Goal: Find specific page/section: Locate a particular part of the current website

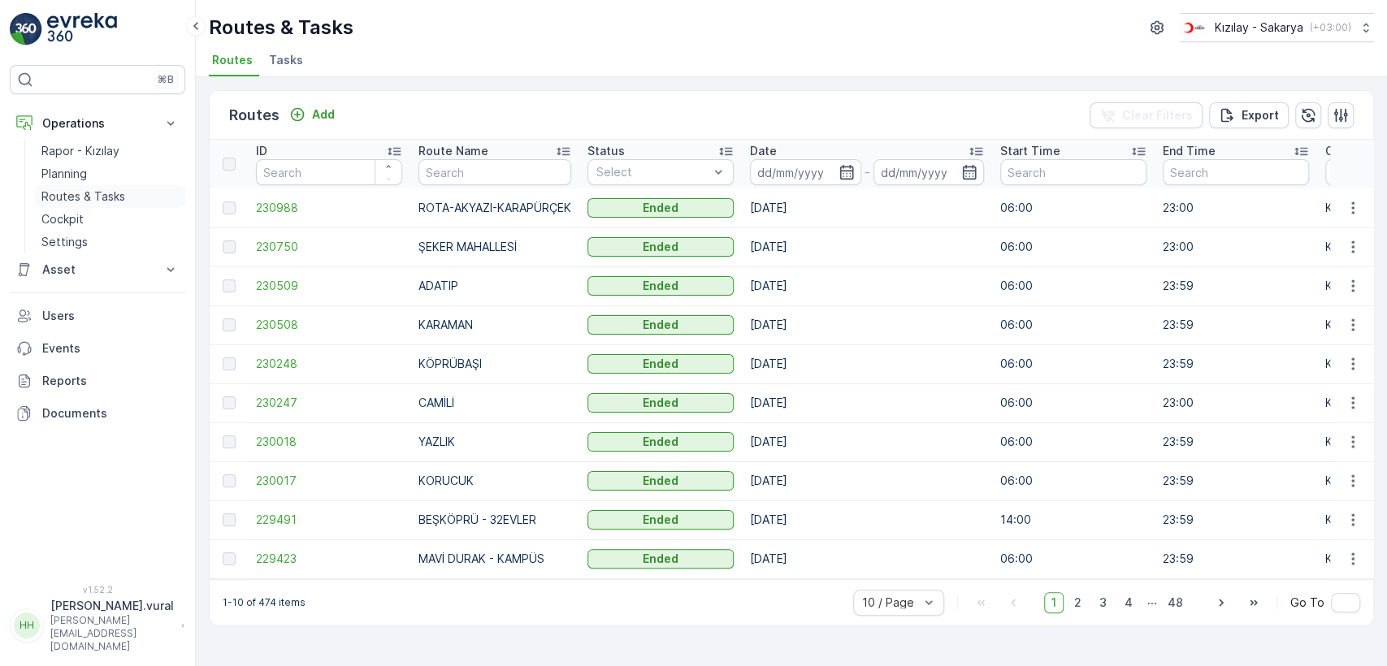
click at [146, 194] on link "Routes & Tasks" at bounding box center [110, 196] width 150 height 23
click at [115, 152] on p "Rapor - Kızılay" at bounding box center [80, 151] width 78 height 16
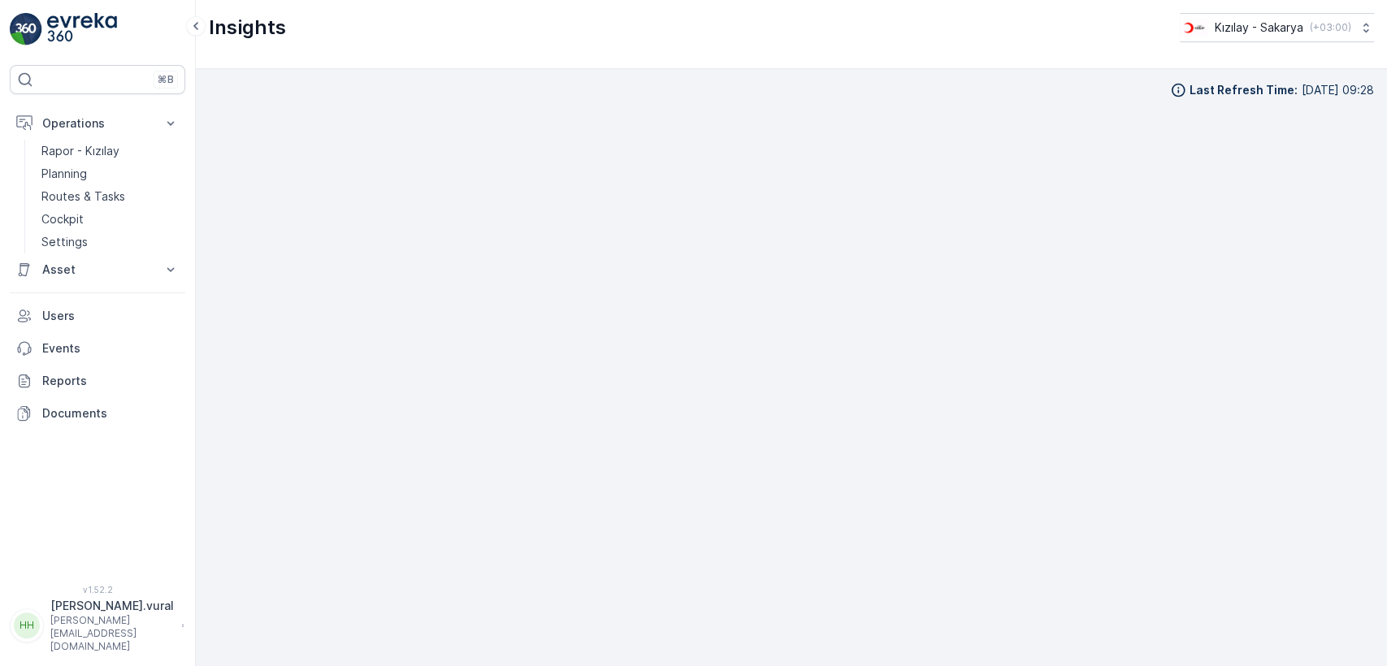
click at [32, 151] on div "Rapor - Kızılay Planning Routes & Tasks Cockpit Settings" at bounding box center [97, 197] width 175 height 114
click at [62, 156] on p "Rapor - Kızılay" at bounding box center [80, 151] width 78 height 16
click at [68, 119] on p "Operations" at bounding box center [97, 123] width 110 height 16
click at [97, 180] on link "Planning" at bounding box center [110, 173] width 150 height 23
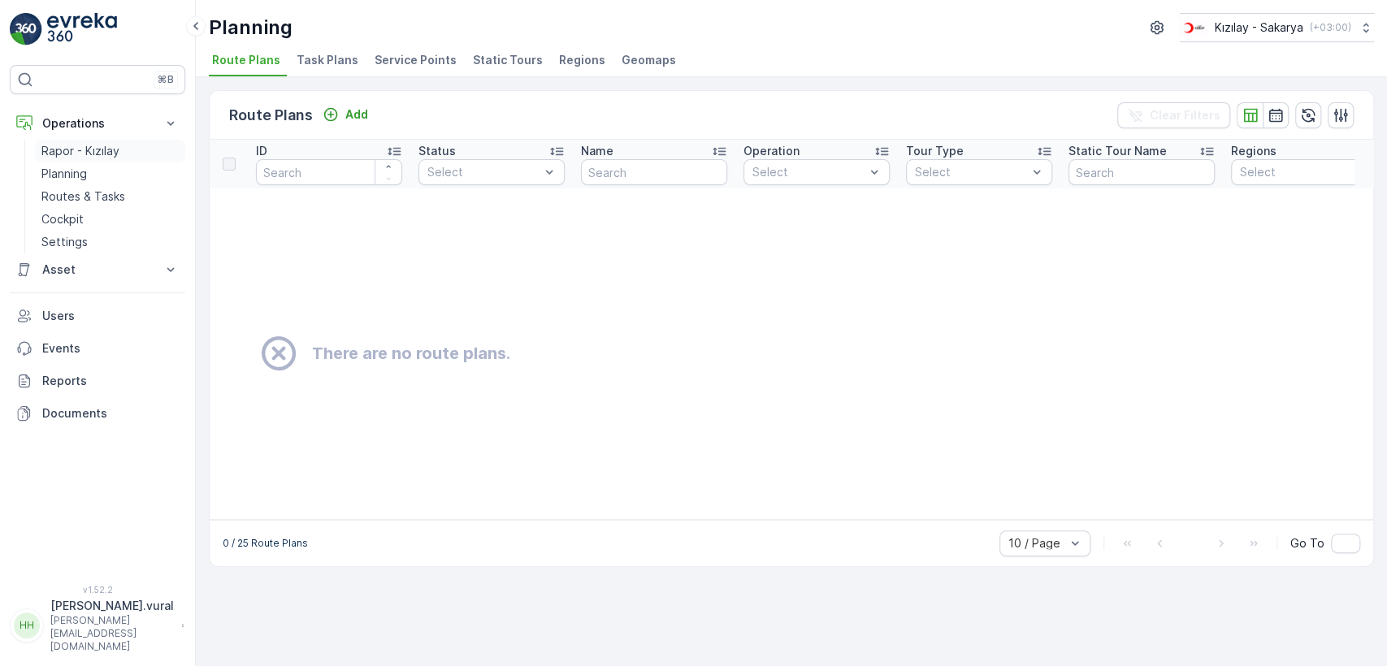
click at [107, 145] on p "Rapor - Kızılay" at bounding box center [80, 151] width 78 height 16
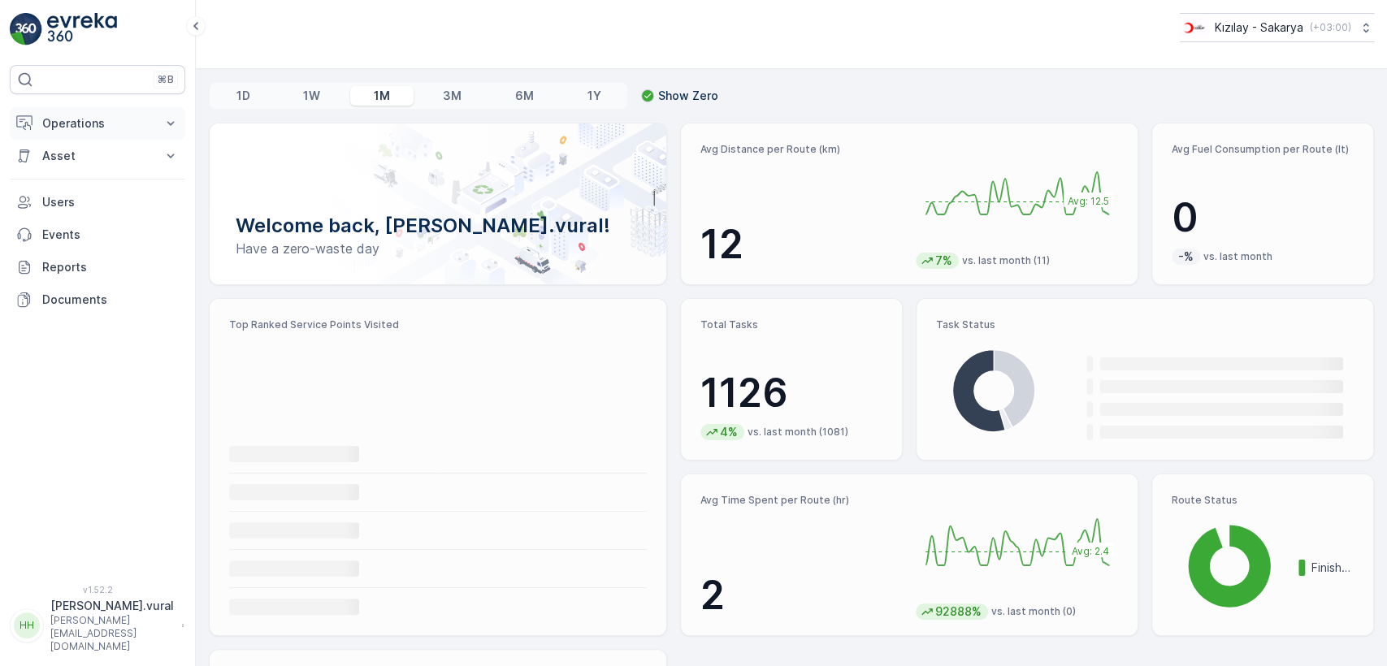
click at [126, 126] on p "Operations" at bounding box center [97, 123] width 110 height 16
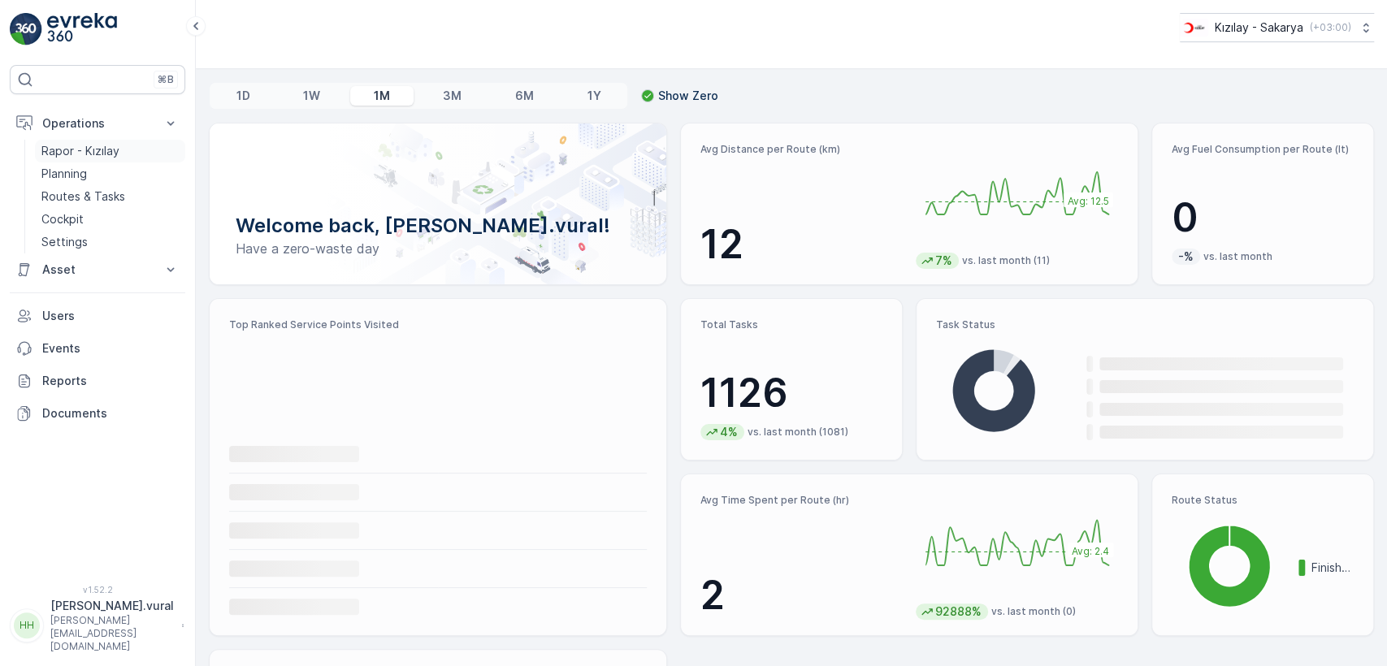
click at [130, 146] on link "Rapor - Kızılay" at bounding box center [110, 151] width 150 height 23
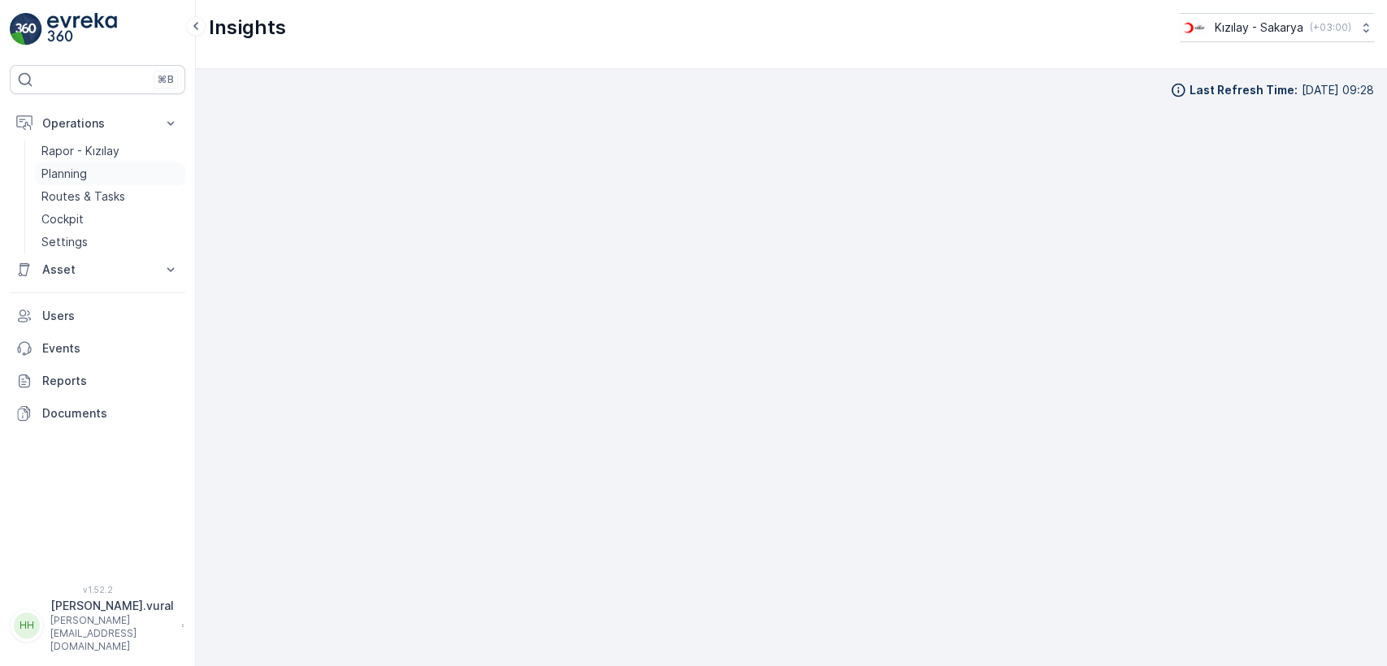
click at [110, 177] on link "Planning" at bounding box center [110, 173] width 150 height 23
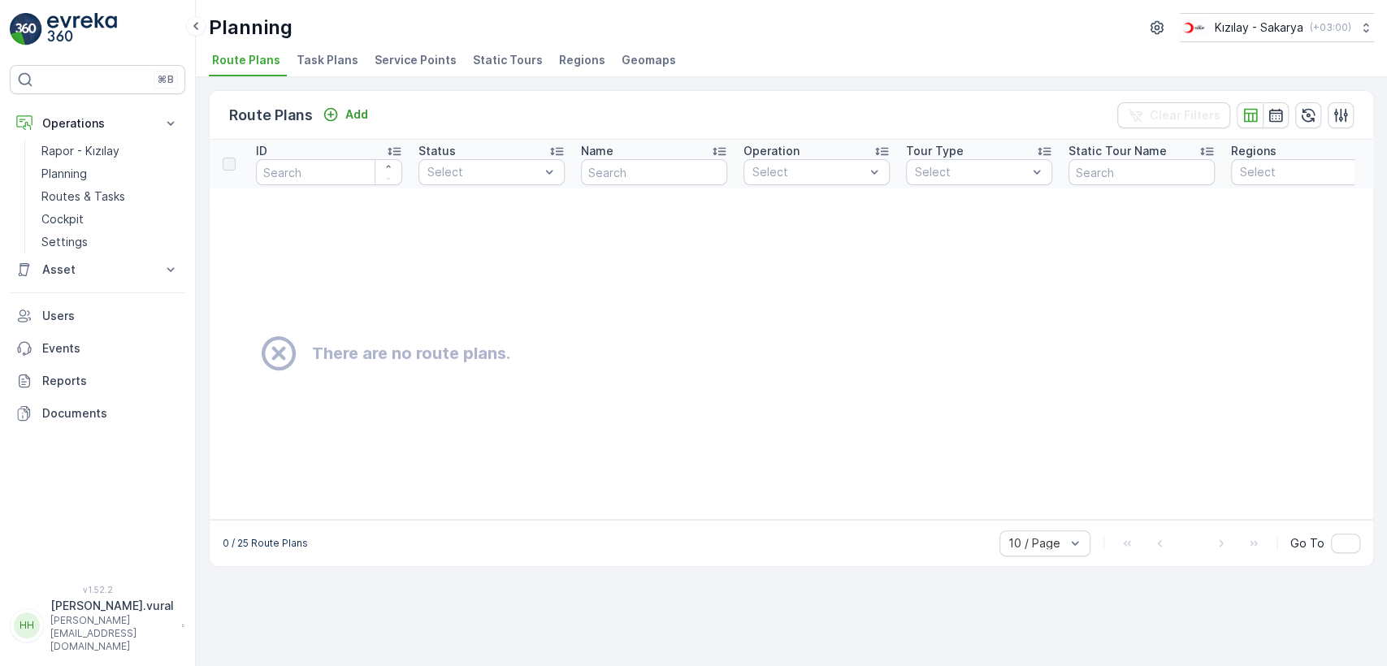
click at [473, 52] on span "Static Tours" at bounding box center [508, 60] width 70 height 16
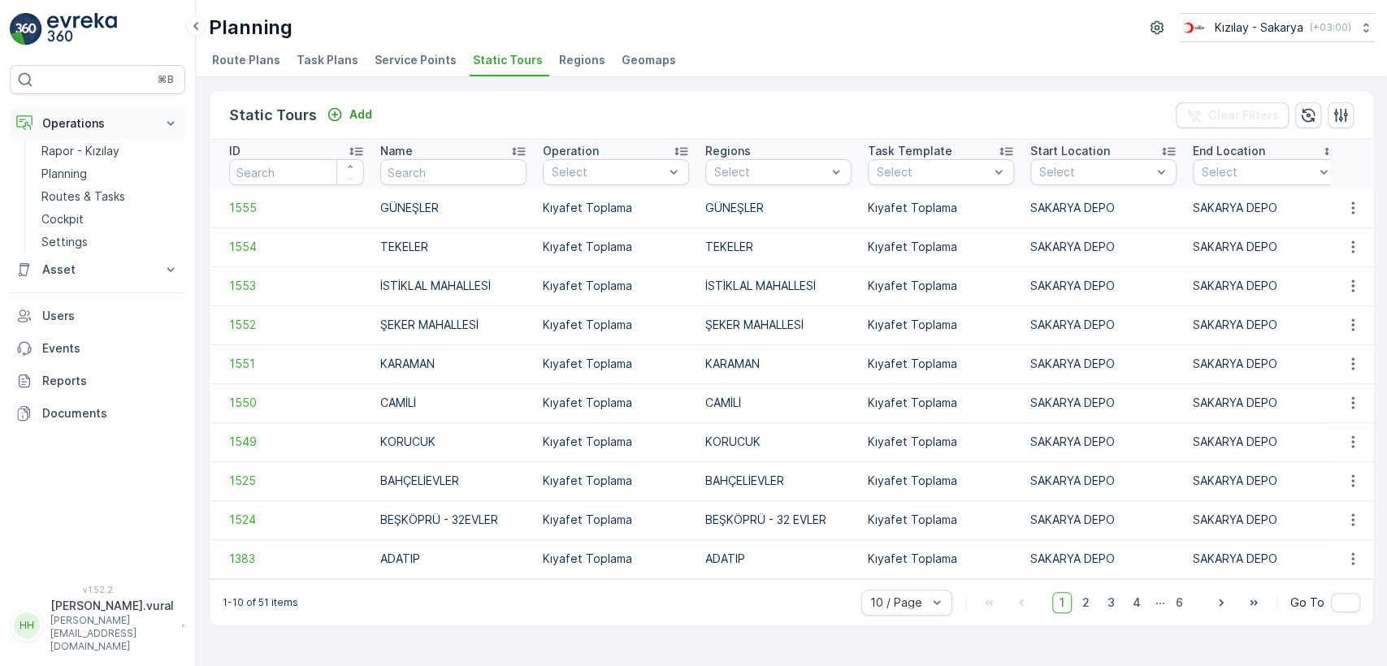
click at [44, 138] on button "Operations" at bounding box center [97, 123] width 175 height 32
click at [46, 125] on p "Operations" at bounding box center [97, 123] width 110 height 16
click at [57, 151] on p "Rapor - Kızılay" at bounding box center [80, 151] width 78 height 16
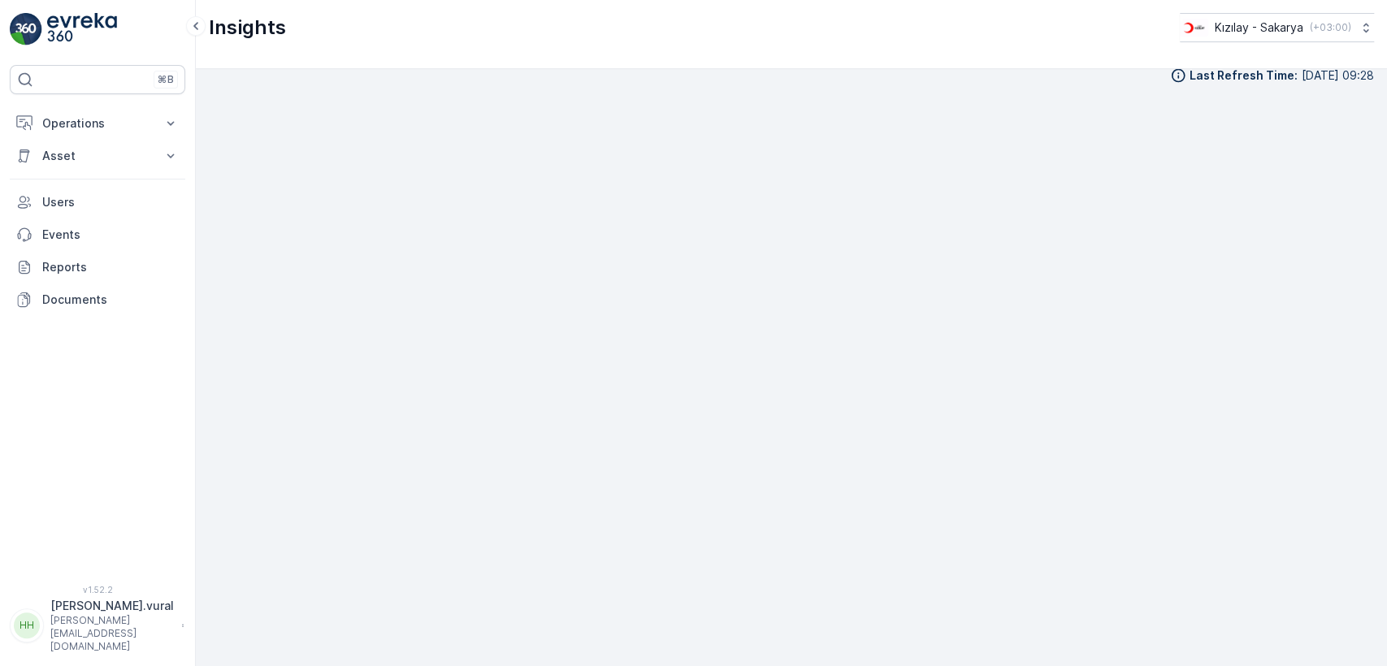
scroll to position [18, 0]
click at [137, 149] on p "Asset" at bounding box center [97, 156] width 110 height 16
click at [138, 135] on button "Operations" at bounding box center [97, 123] width 175 height 32
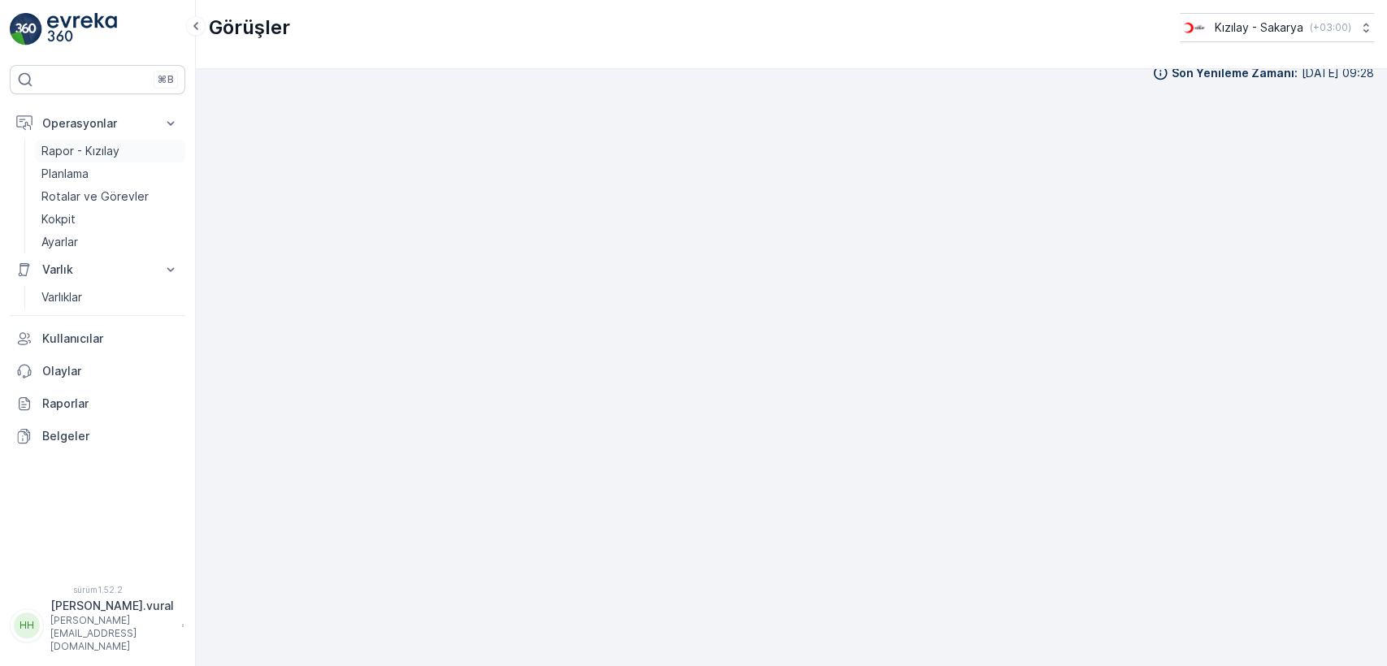
click at [105, 151] on font "Rapor - Kızılay" at bounding box center [80, 151] width 78 height 14
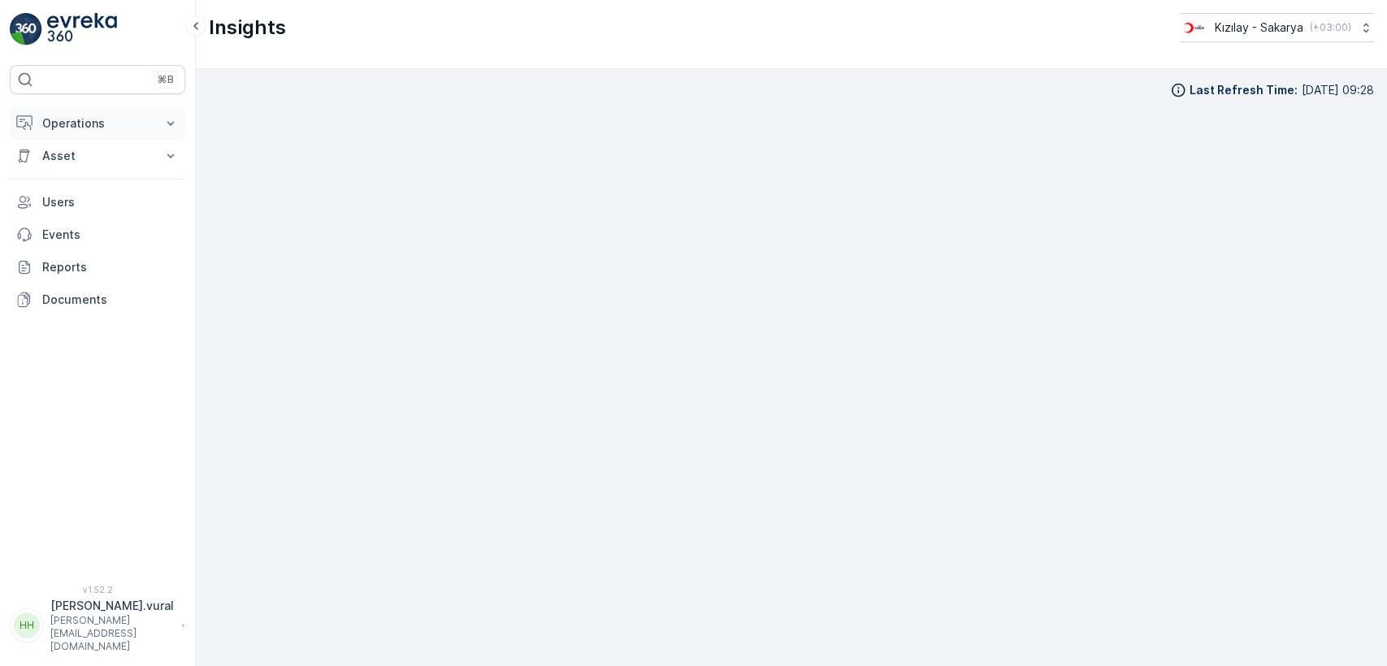
click at [136, 129] on p "Operations" at bounding box center [97, 123] width 110 height 16
click at [126, 165] on link "Planning" at bounding box center [110, 173] width 150 height 23
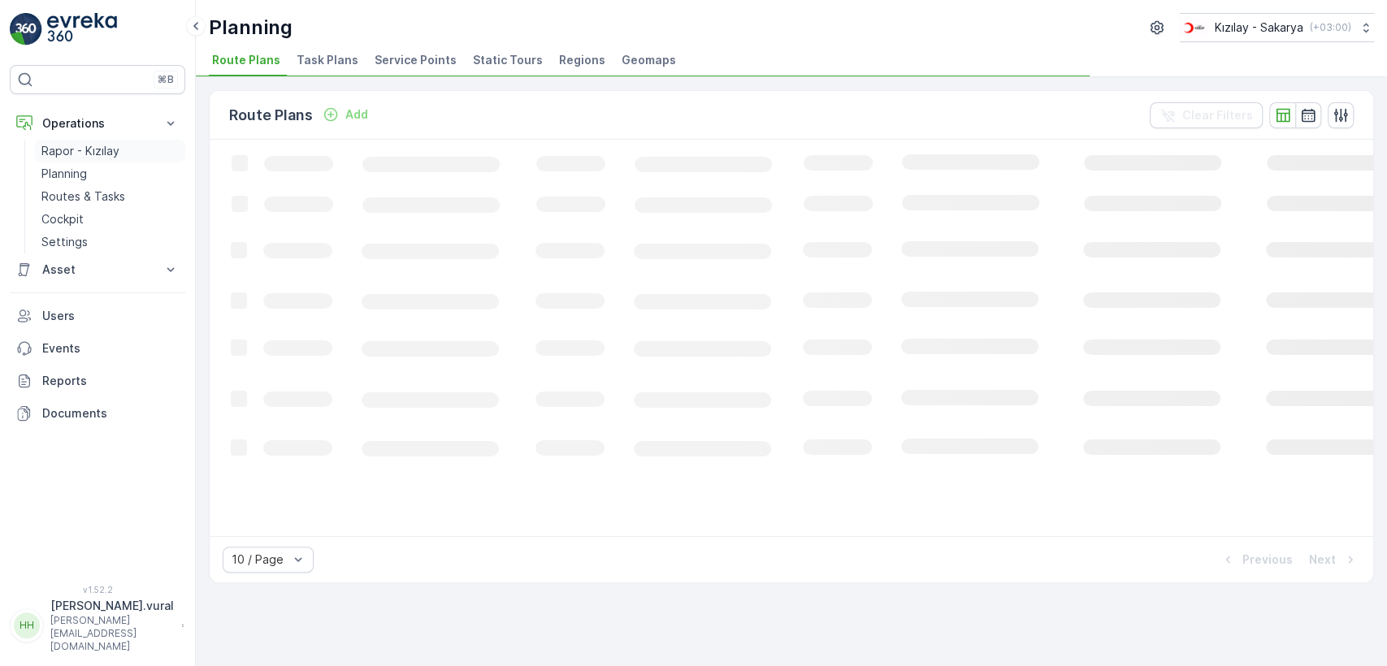
click at [129, 145] on link "Rapor - Kızılay" at bounding box center [110, 151] width 150 height 23
